Goal: Information Seeking & Learning: Learn about a topic

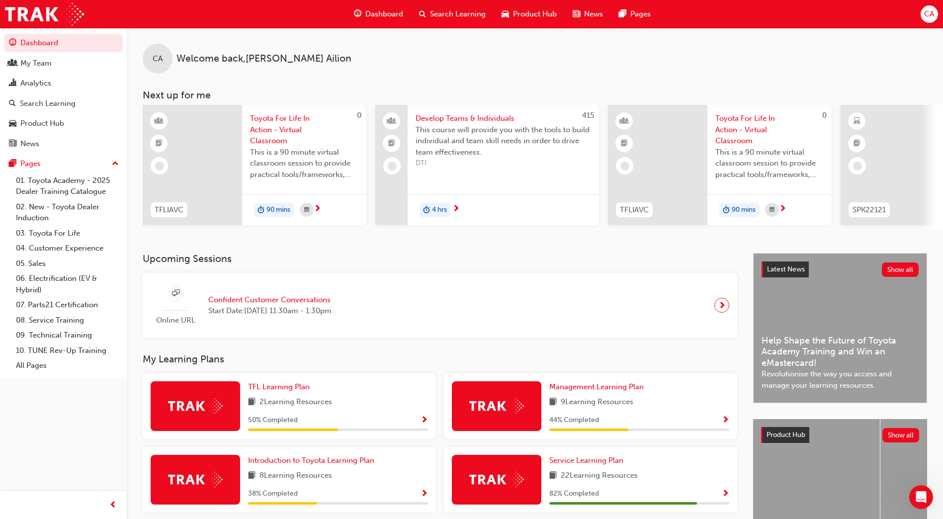
click at [203, 484] on img at bounding box center [195, 479] width 55 height 15
click at [272, 463] on span "Introduction to Toyota Learning Plan" at bounding box center [311, 460] width 126 height 9
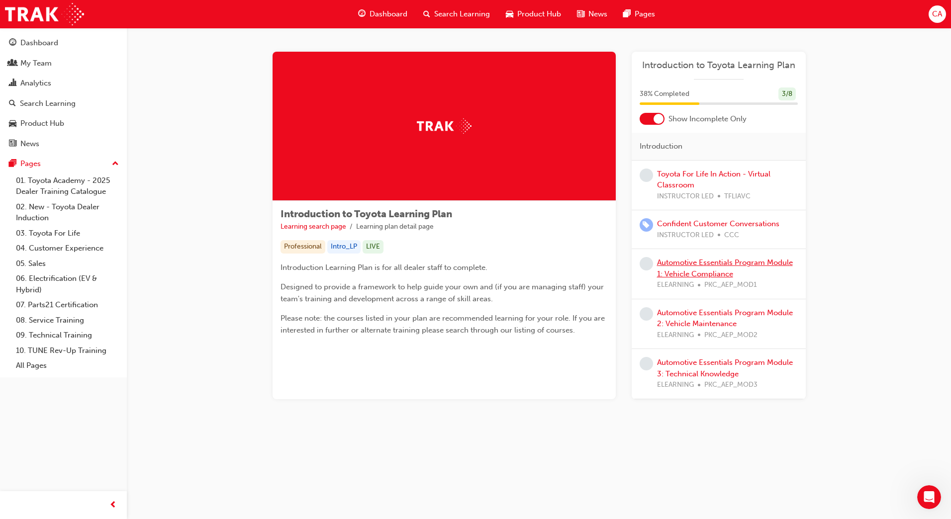
click at [676, 273] on link "Automotive Essentials Program Module 1: Vehicle Compliance" at bounding box center [725, 268] width 136 height 20
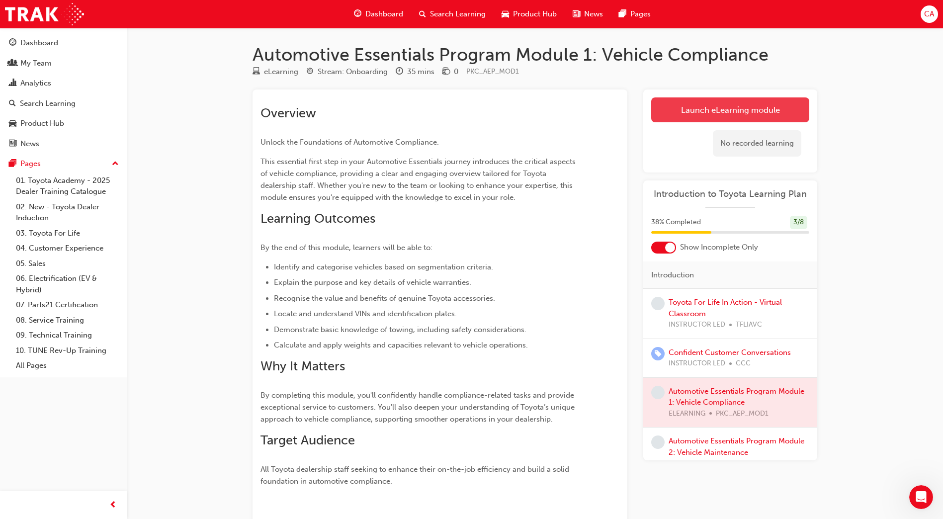
click at [691, 103] on link "Launch eLearning module" at bounding box center [731, 109] width 158 height 25
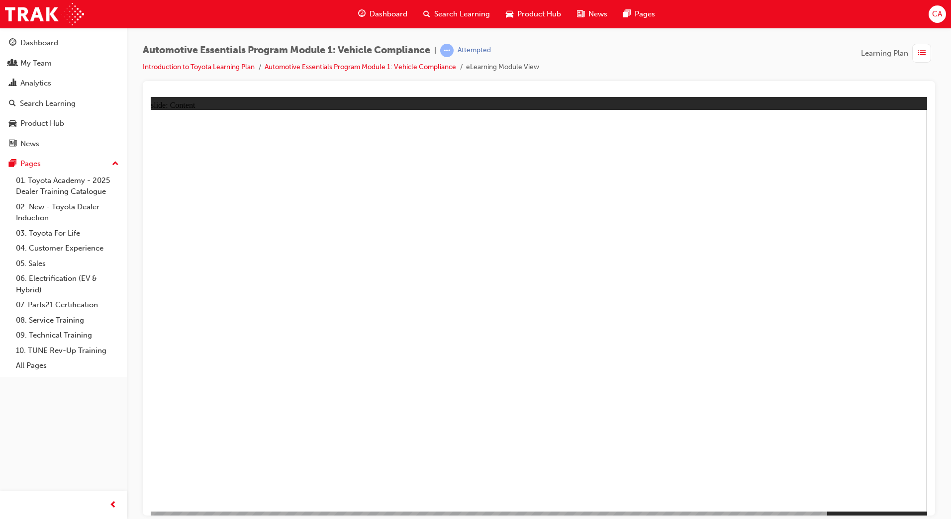
radio input "true"
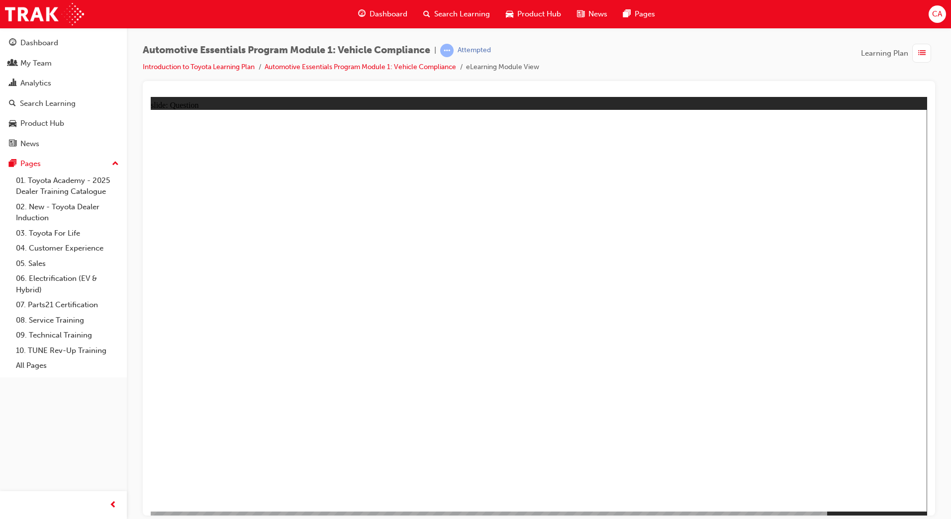
radio input "true"
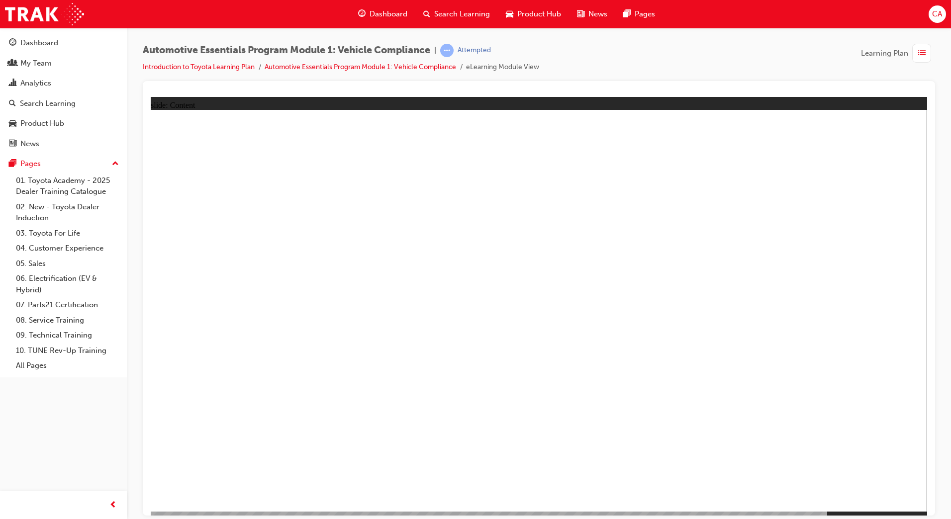
drag, startPoint x: 281, startPoint y: 448, endPoint x: 277, endPoint y: 464, distance: 16.4
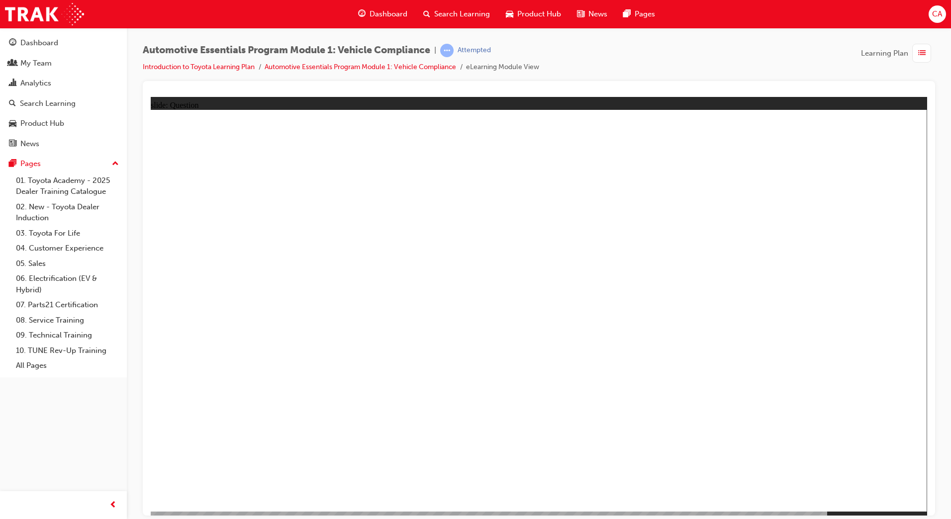
radio input "true"
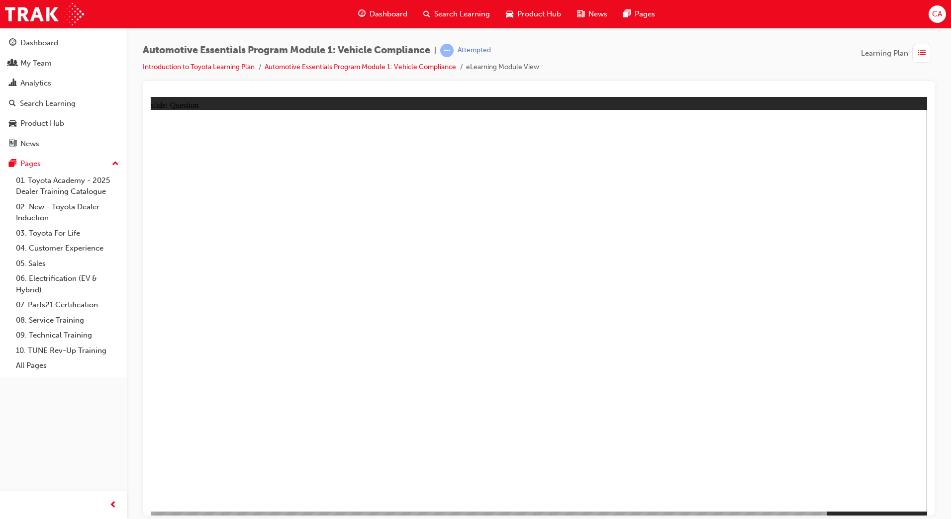
radio input "true"
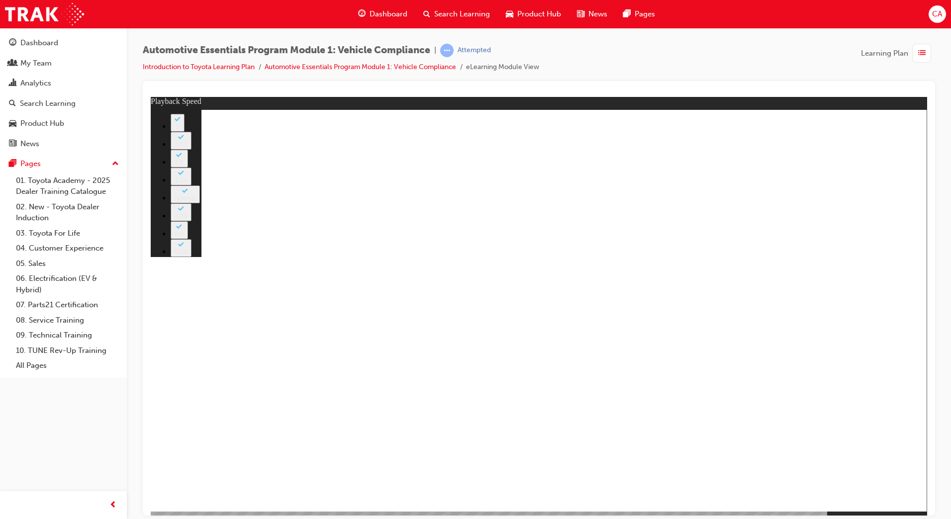
type input "29"
type input "0"
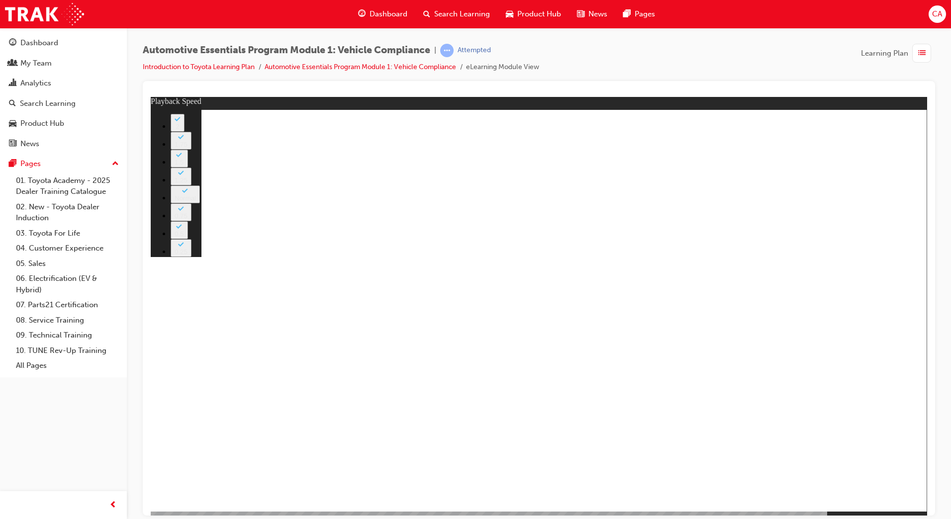
type input "29"
type input "8"
type input "43"
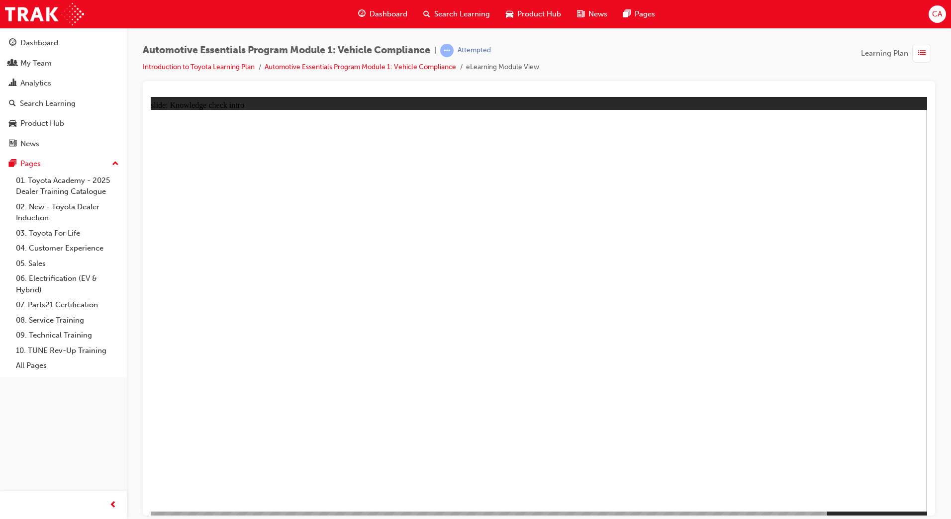
radio input "true"
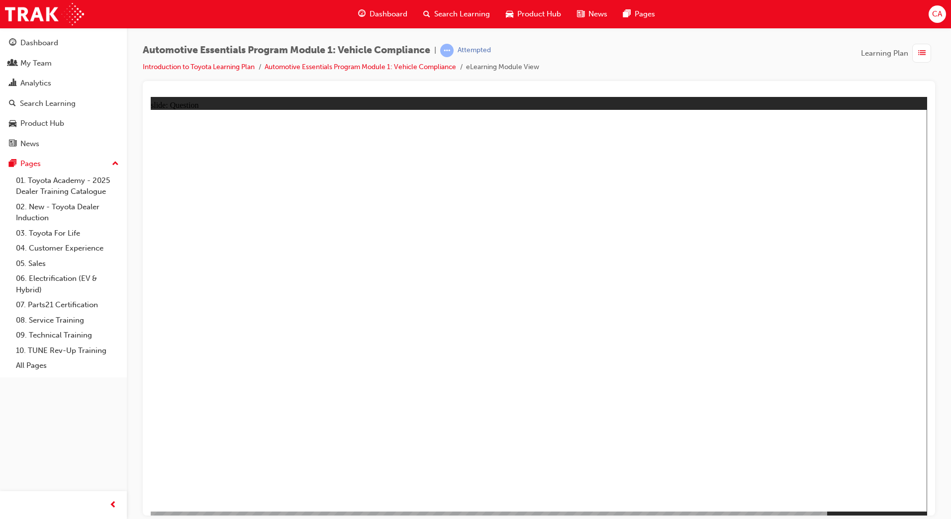
radio input "true"
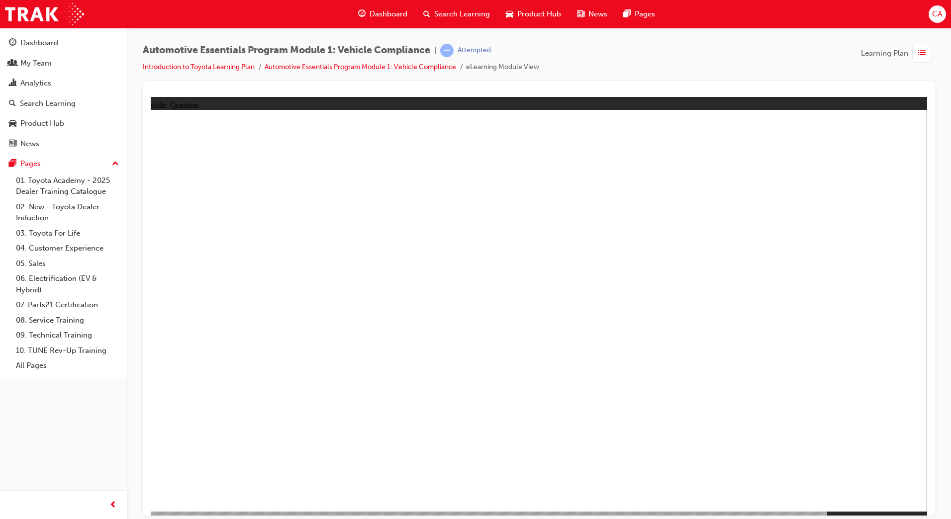
radio input "true"
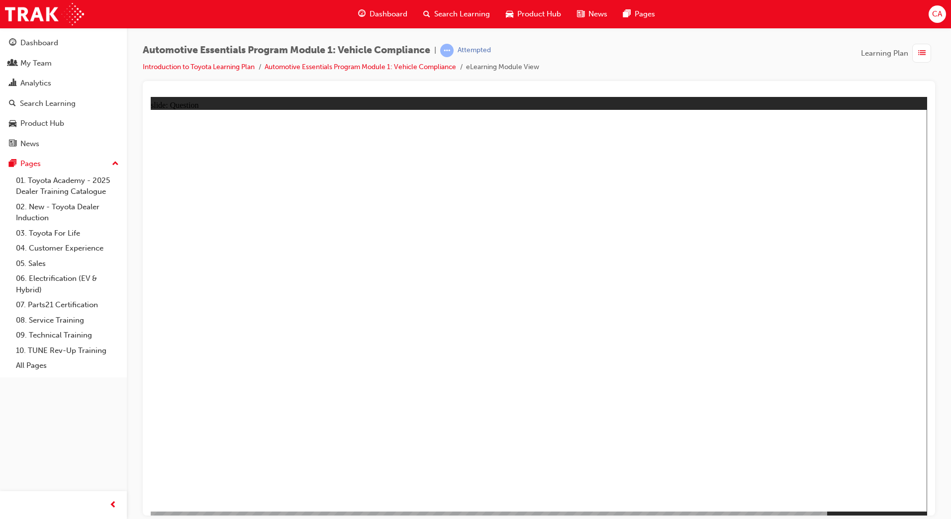
radio input "true"
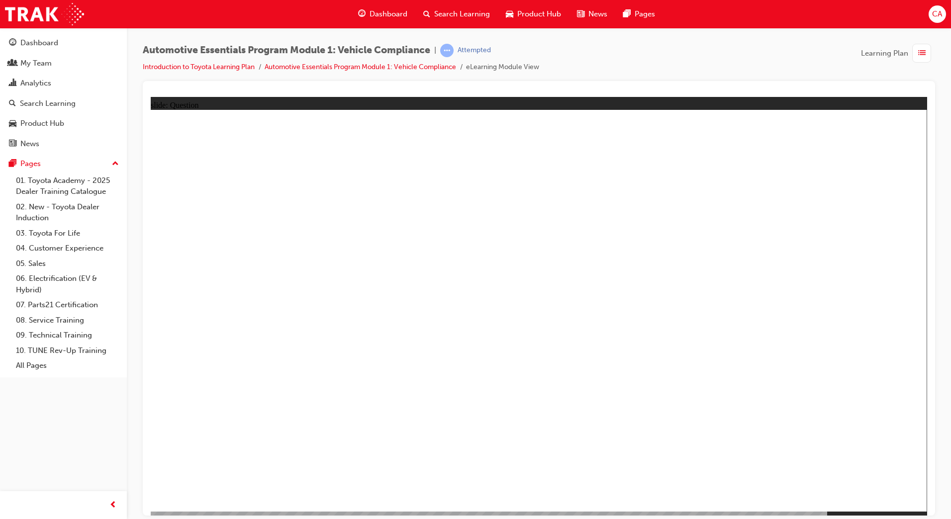
radio input "true"
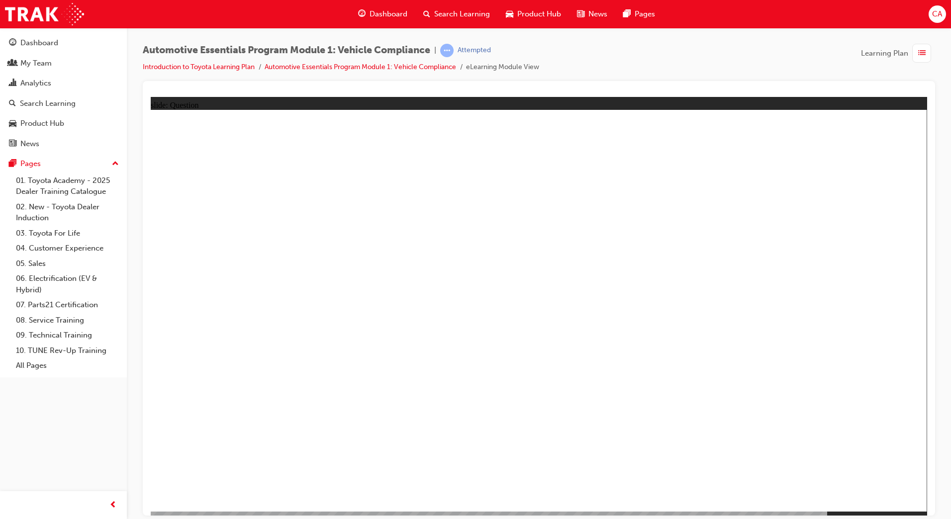
radio input "true"
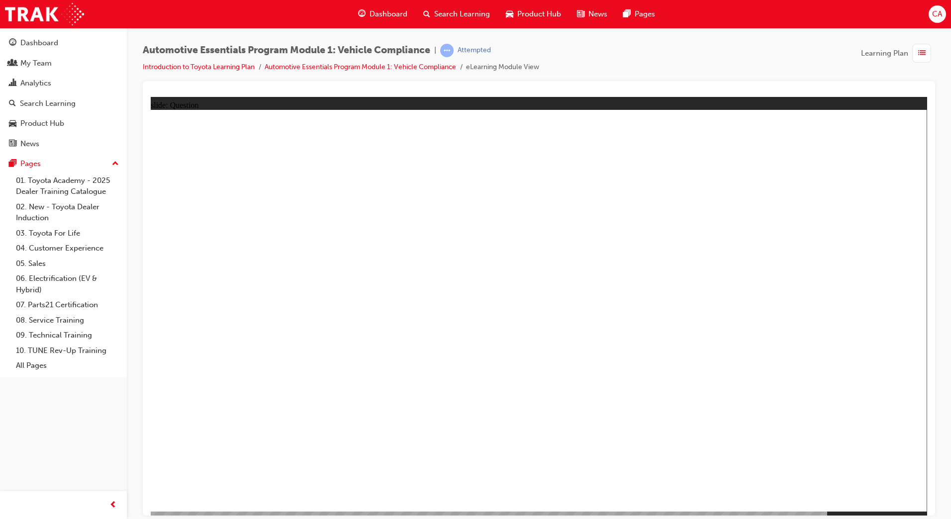
radio input "true"
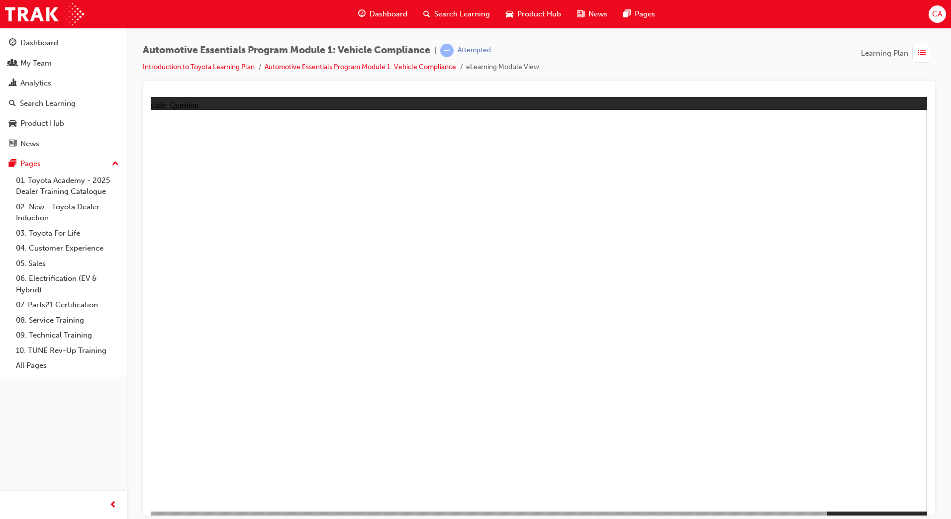
radio input "true"
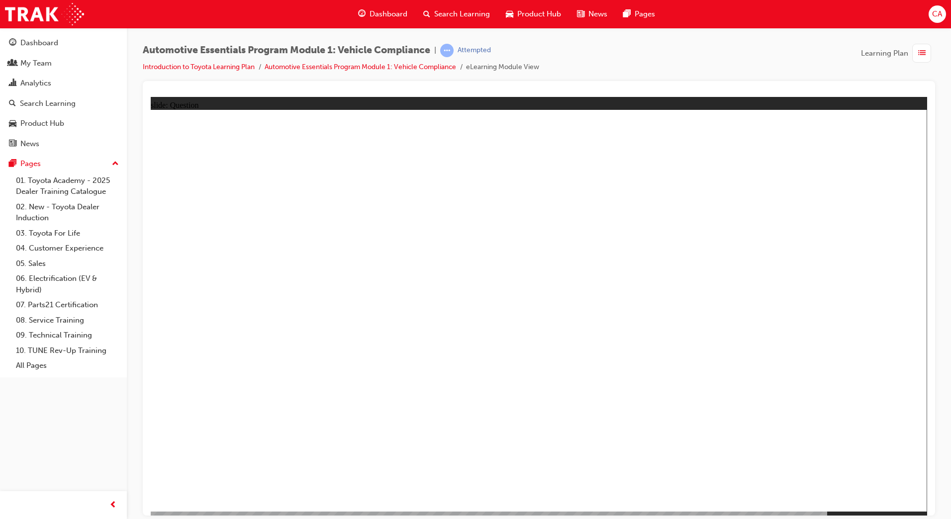
radio input "true"
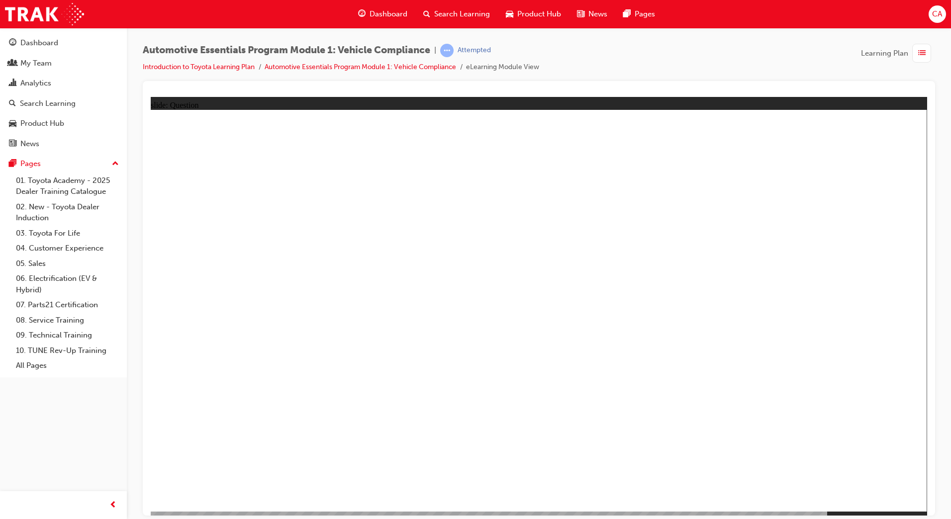
radio input "true"
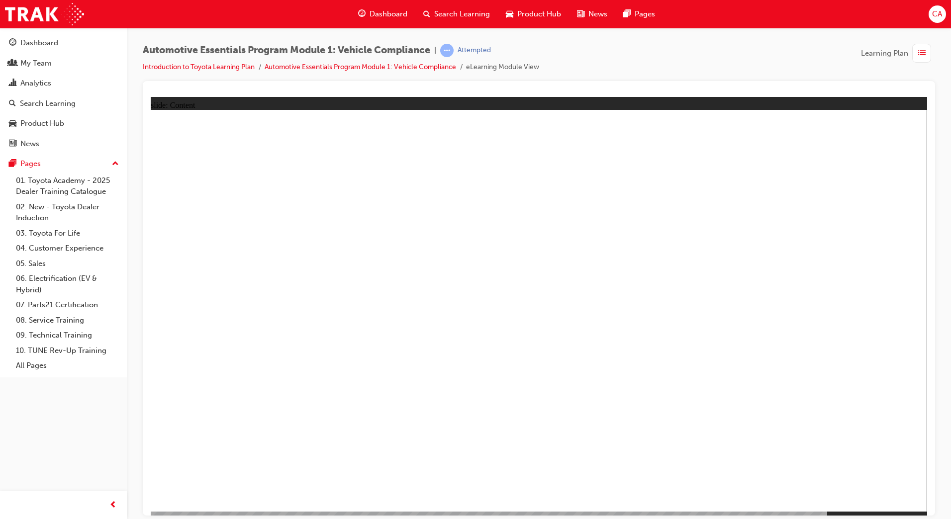
drag, startPoint x: 574, startPoint y: 237, endPoint x: 572, endPoint y: 246, distance: 8.8
drag, startPoint x: 533, startPoint y: 330, endPoint x: 506, endPoint y: 329, distance: 26.9
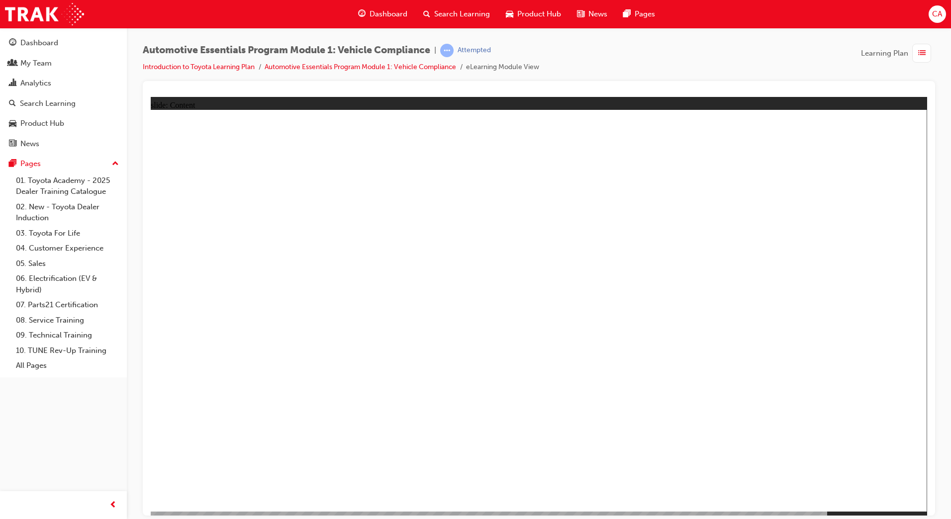
drag, startPoint x: 495, startPoint y: 327, endPoint x: 452, endPoint y: 313, distance: 45.1
drag, startPoint x: 749, startPoint y: 315, endPoint x: 811, endPoint y: 311, distance: 61.3
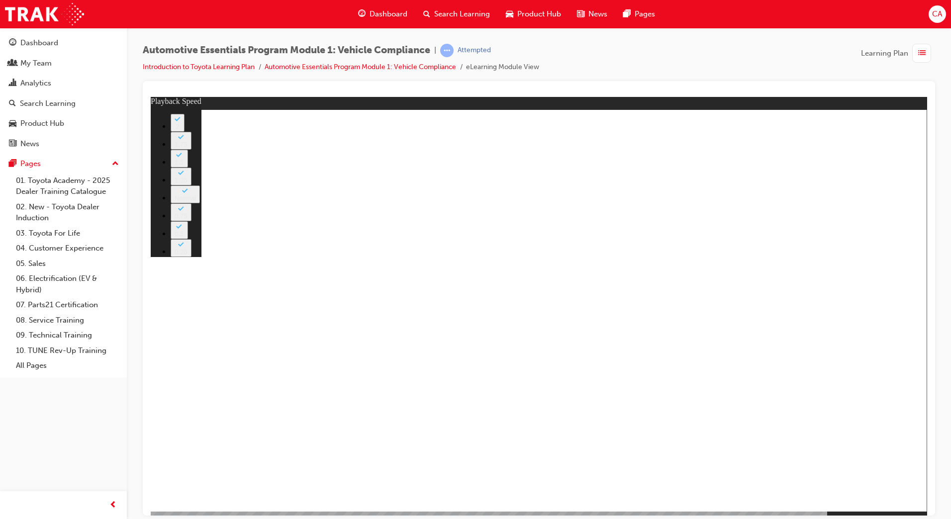
type input "35"
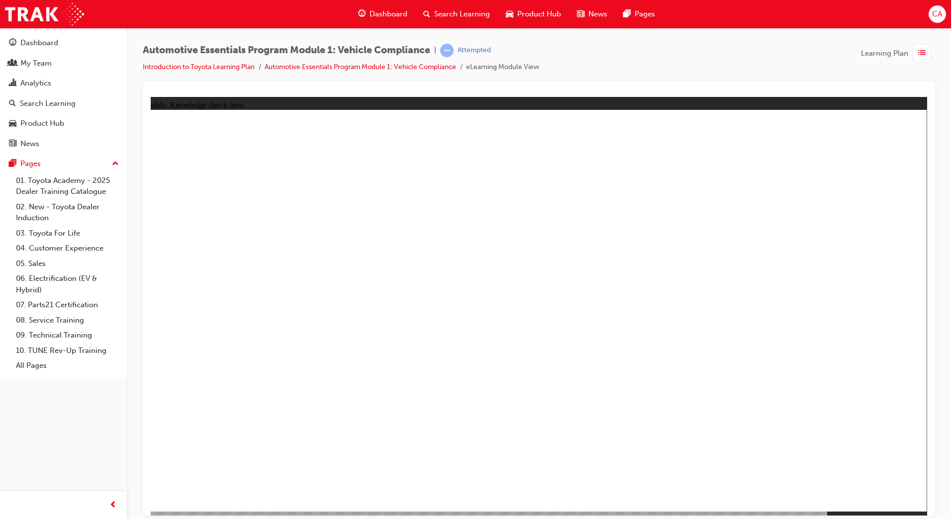
radio input "true"
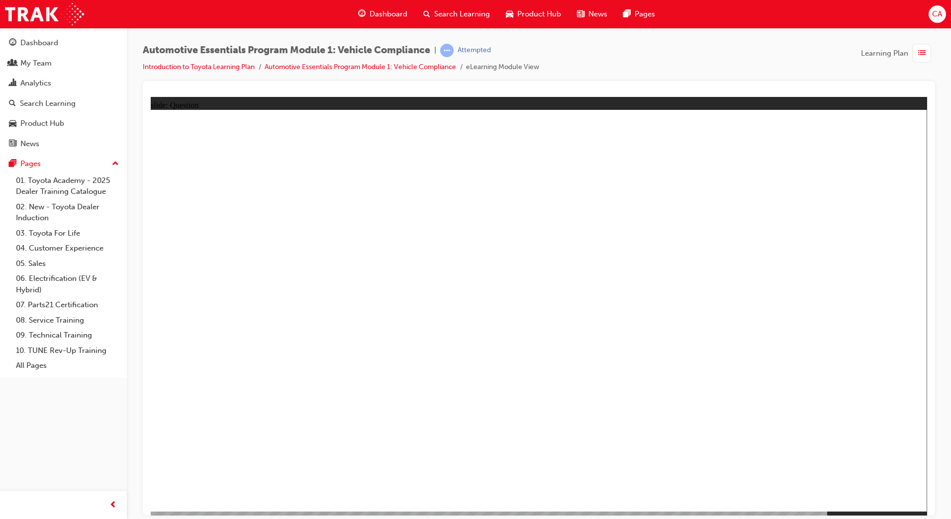
radio input "true"
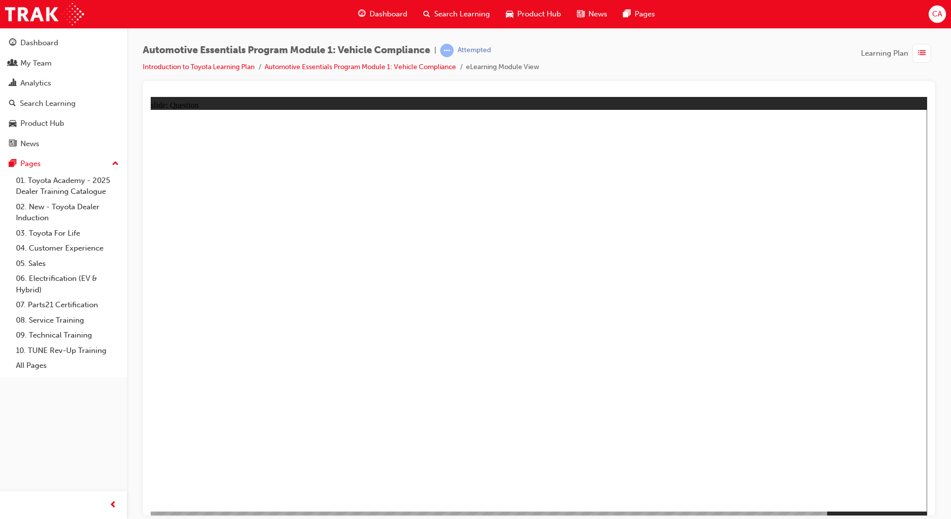
radio input "true"
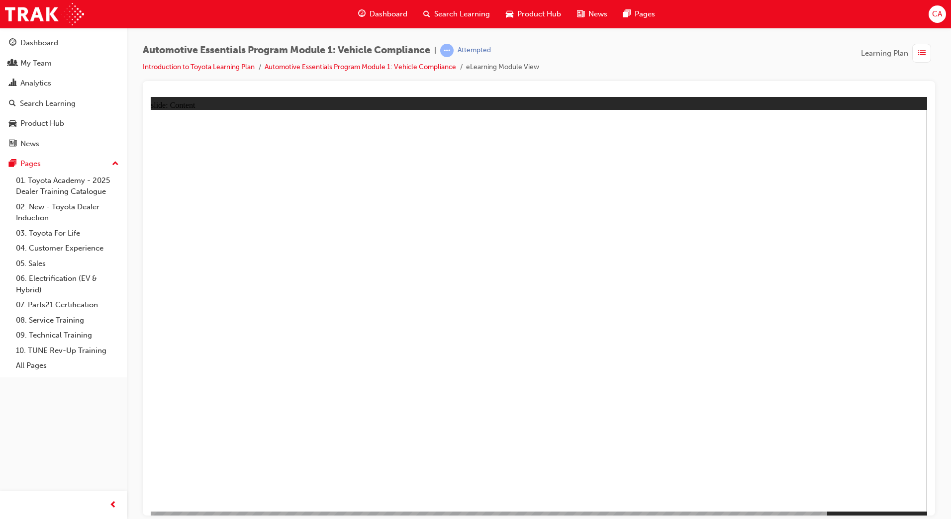
drag, startPoint x: 419, startPoint y: 394, endPoint x: 408, endPoint y: 399, distance: 11.8
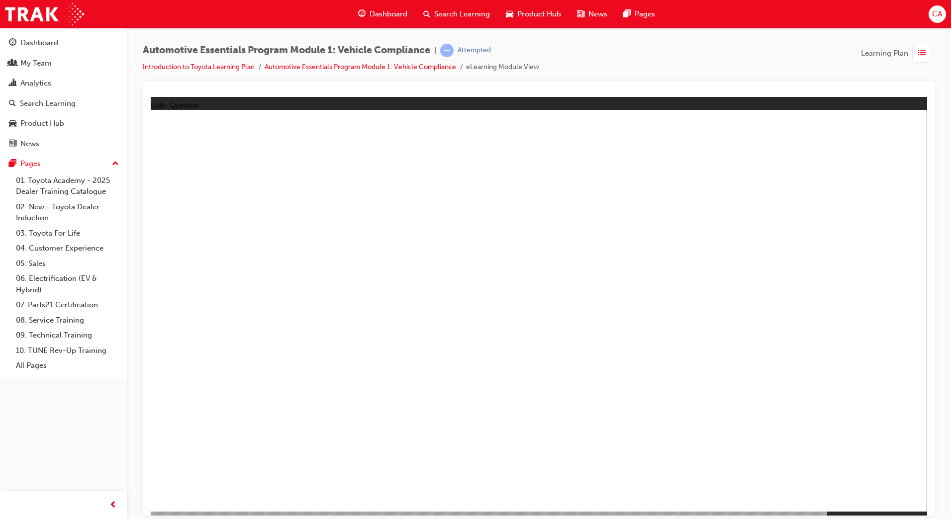
radio input "true"
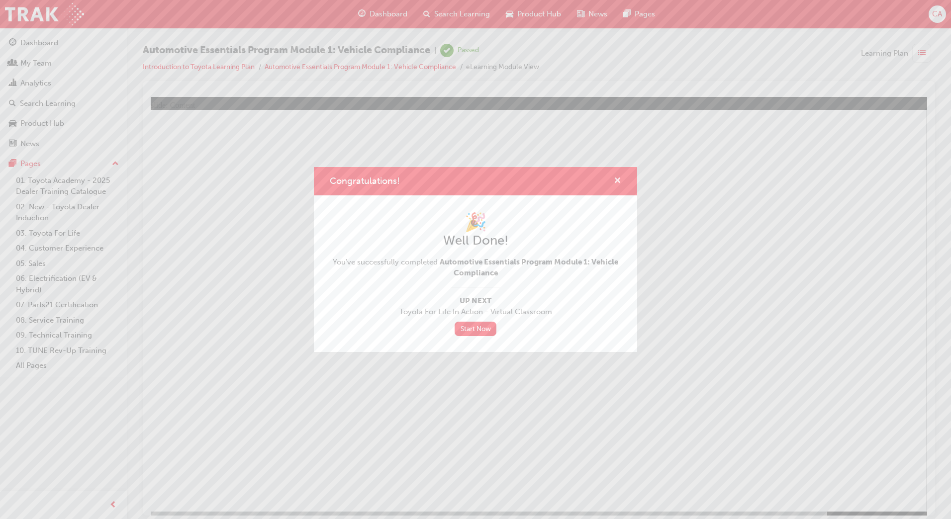
click at [616, 180] on span "cross-icon" at bounding box center [617, 181] width 7 height 9
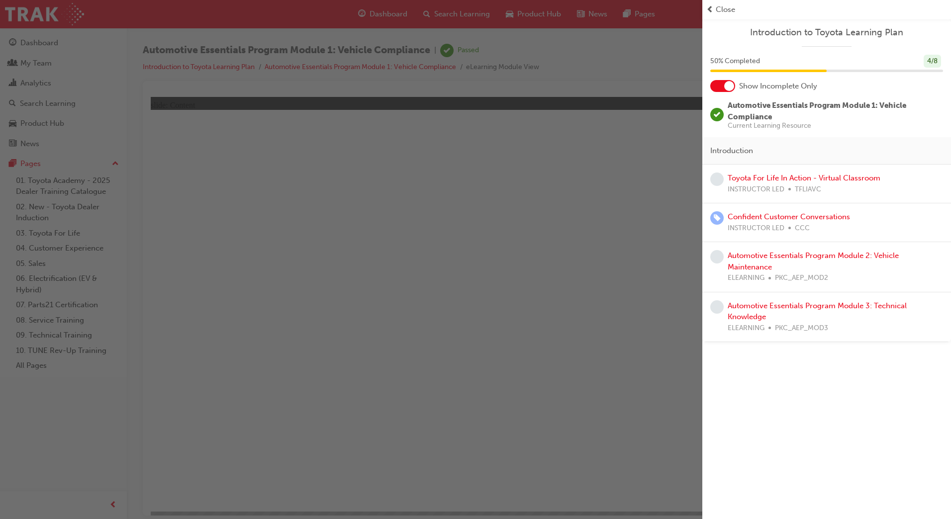
click at [534, 332] on div "button" at bounding box center [351, 259] width 702 height 519
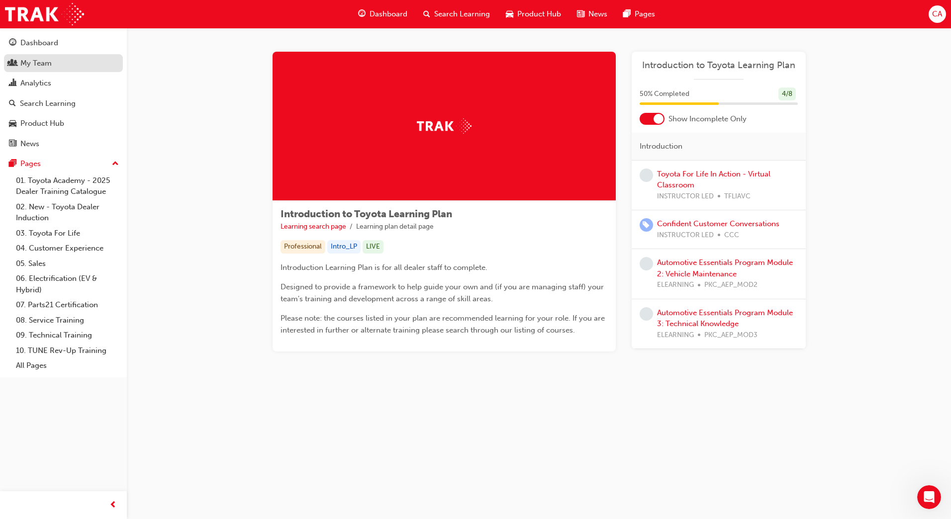
click at [32, 67] on div "My Team" at bounding box center [35, 63] width 31 height 11
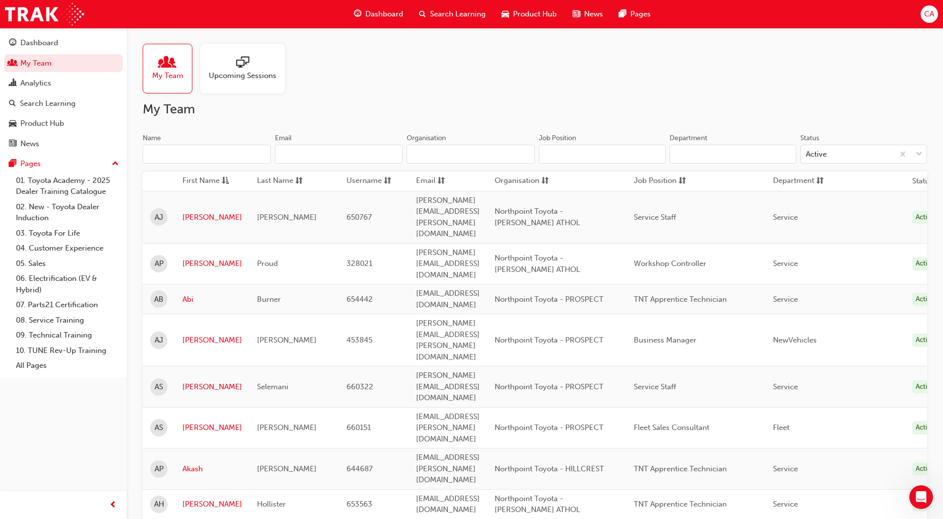
click at [189, 156] on input "Name" at bounding box center [207, 154] width 128 height 19
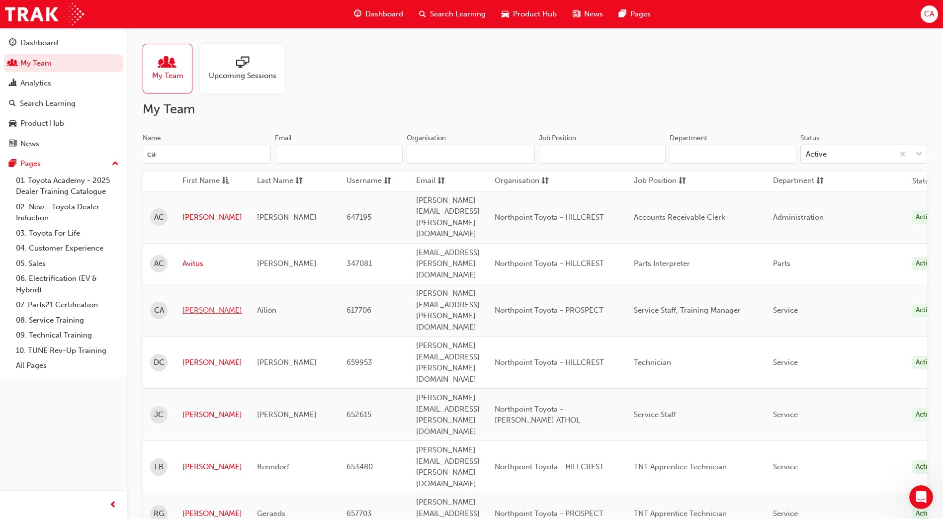
type input "ca"
click at [199, 305] on link "Caroline" at bounding box center [213, 310] width 60 height 11
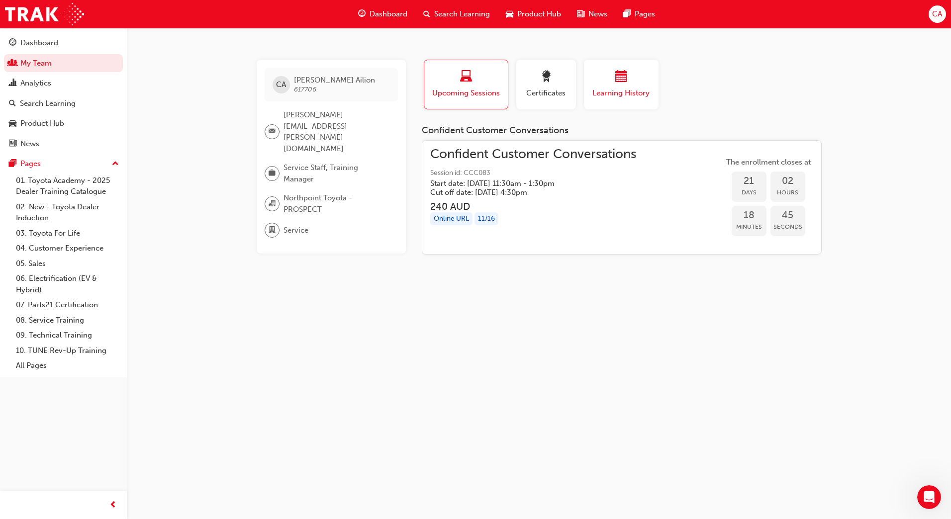
click at [613, 80] on div "button" at bounding box center [621, 78] width 60 height 15
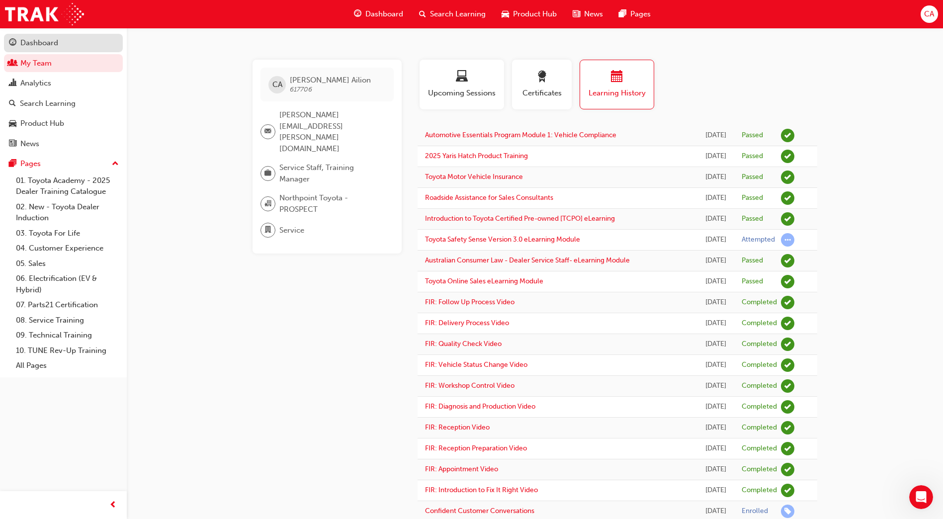
click at [30, 42] on div "Dashboard" at bounding box center [39, 42] width 38 height 11
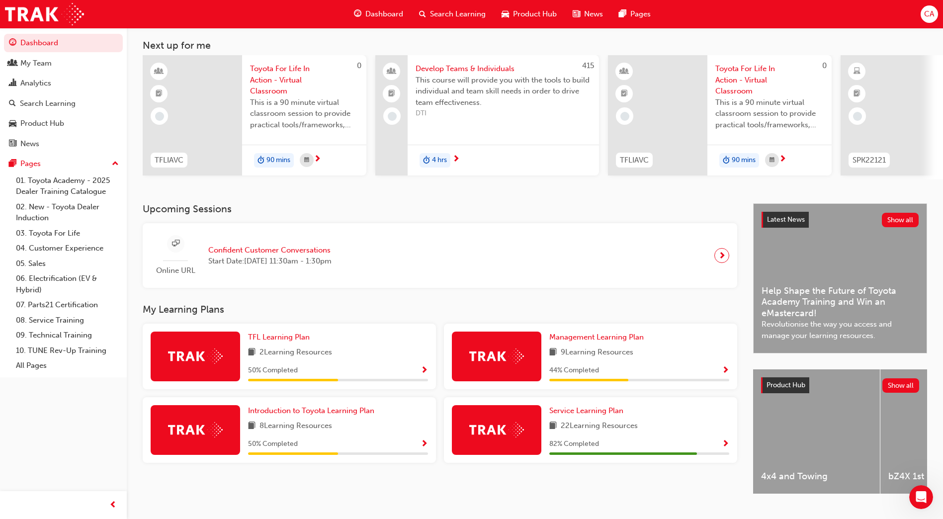
scroll to position [75, 0]
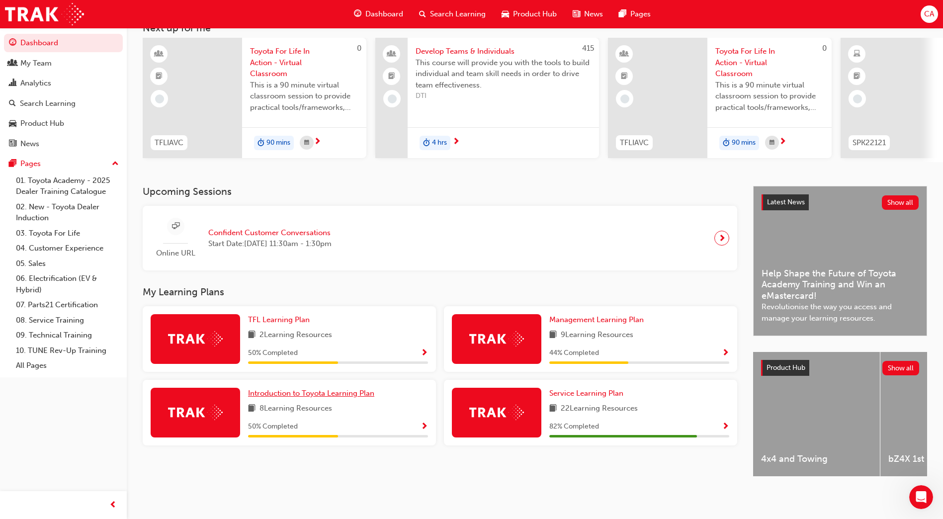
click at [334, 389] on span "Introduction to Toyota Learning Plan" at bounding box center [311, 393] width 126 height 9
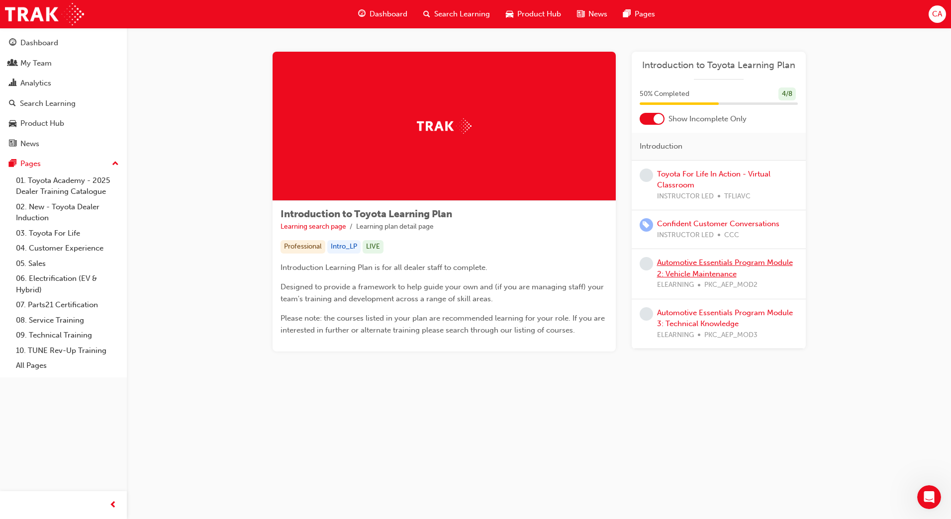
click at [681, 267] on link "Automotive Essentials Program Module 2: Vehicle Maintenance" at bounding box center [725, 268] width 136 height 20
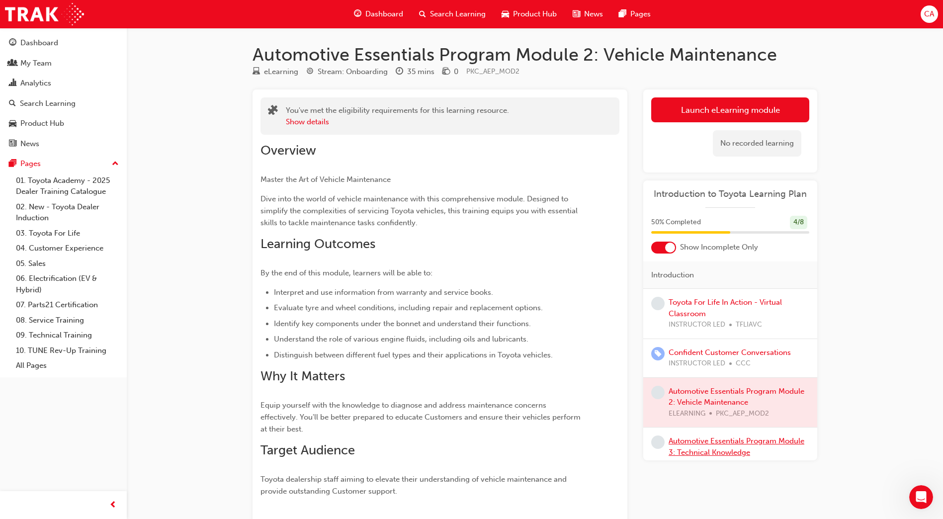
click at [706, 445] on link "Automotive Essentials Program Module 3: Technical Knowledge" at bounding box center [737, 447] width 136 height 20
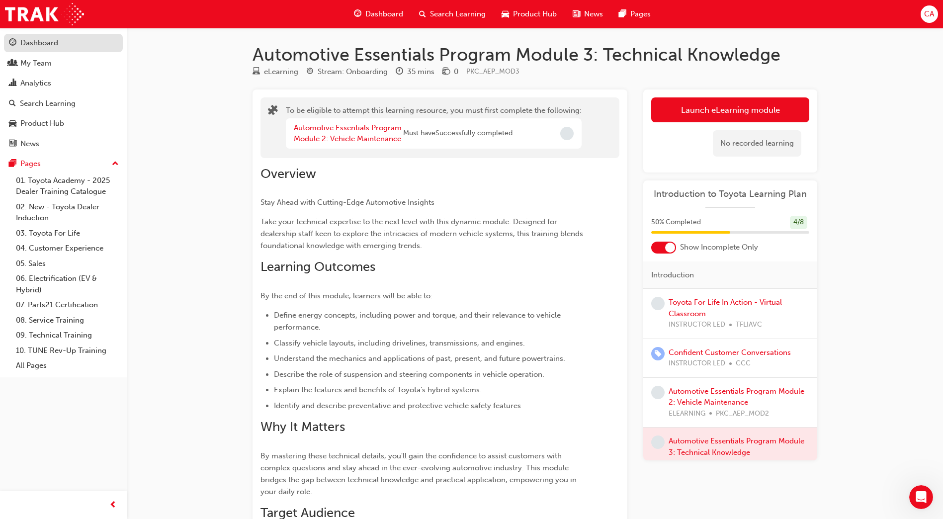
click at [45, 43] on div "Dashboard" at bounding box center [39, 42] width 38 height 11
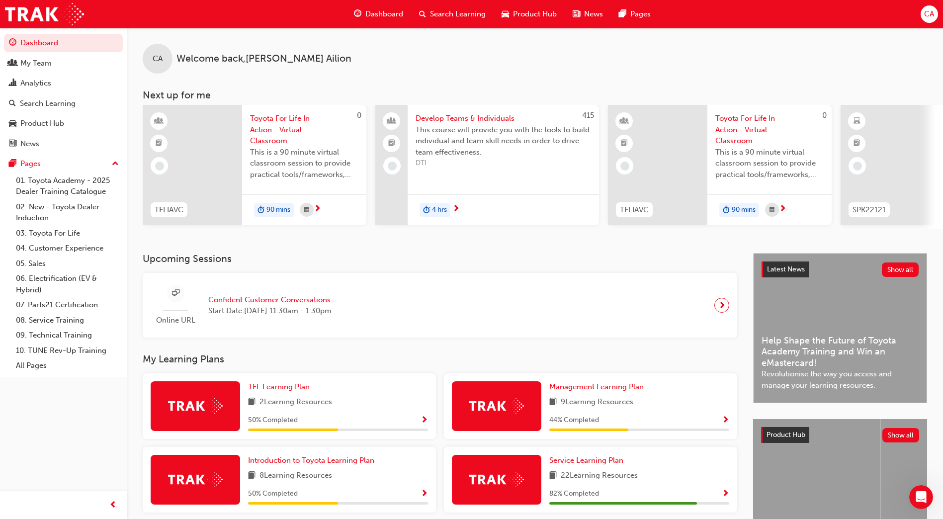
click at [441, 12] on span "Search Learning" at bounding box center [458, 13] width 56 height 11
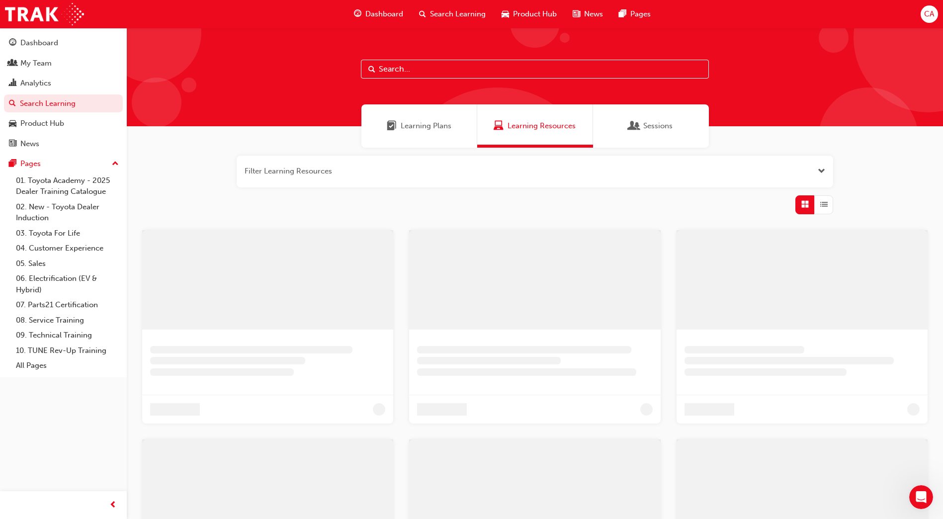
click at [436, 71] on input "text" at bounding box center [535, 69] width 348 height 19
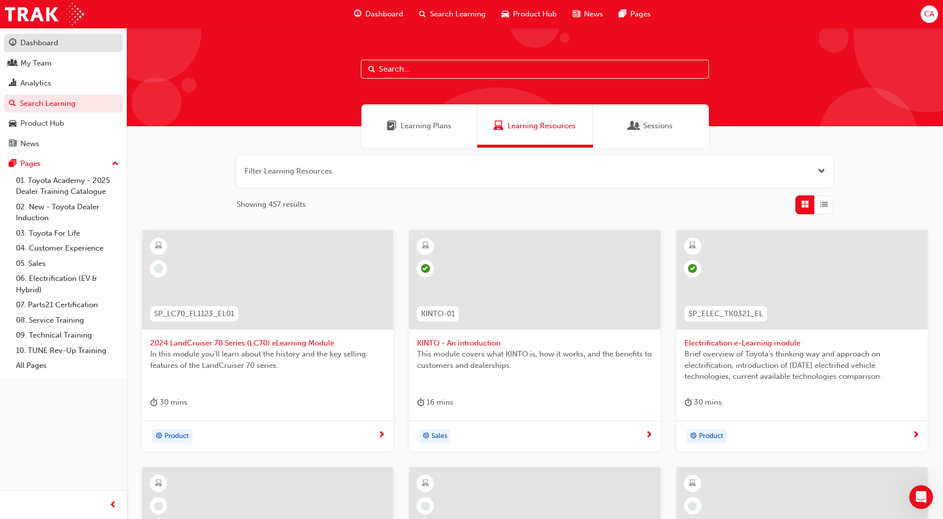
click at [47, 41] on div "Dashboard" at bounding box center [39, 42] width 38 height 11
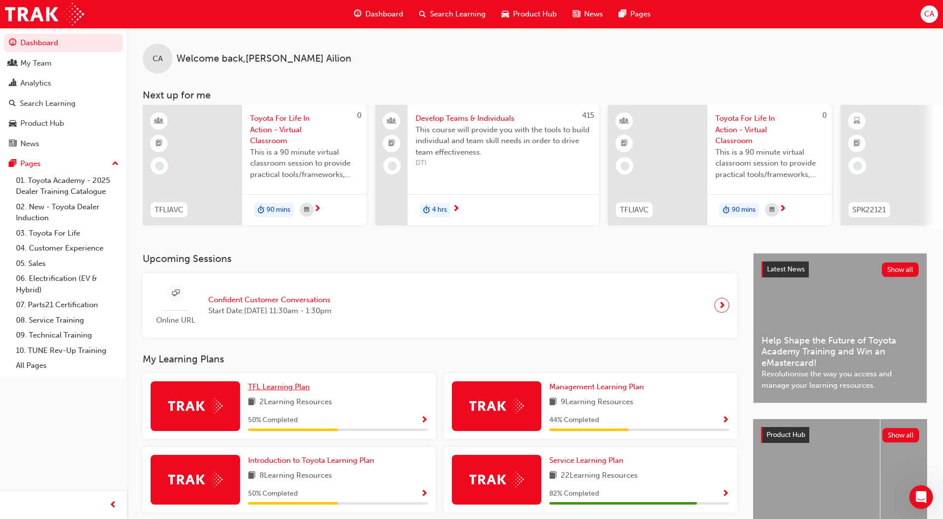
click at [275, 390] on span "TFL Learning Plan" at bounding box center [279, 386] width 62 height 9
click at [934, 14] on span "CA" at bounding box center [930, 13] width 10 height 11
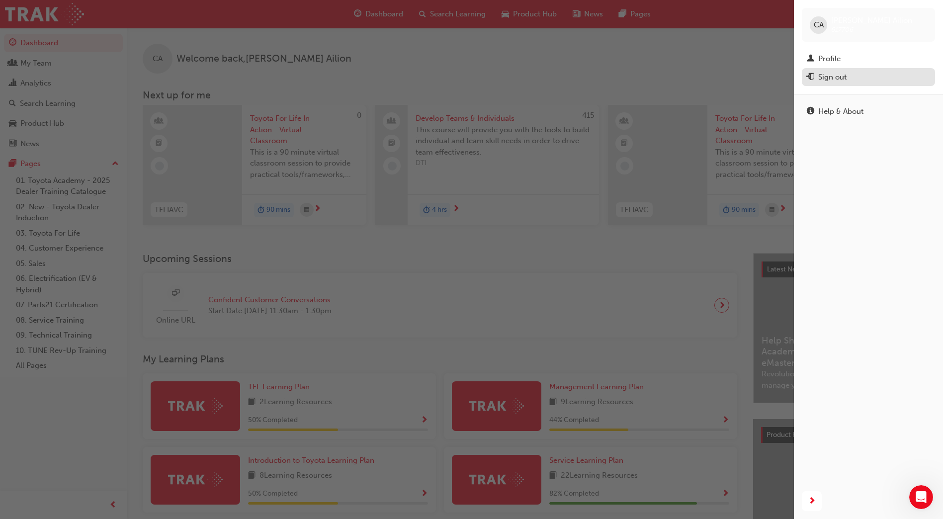
click at [840, 74] on div "Sign out" at bounding box center [833, 77] width 28 height 11
